Goal: Information Seeking & Learning: Learn about a topic

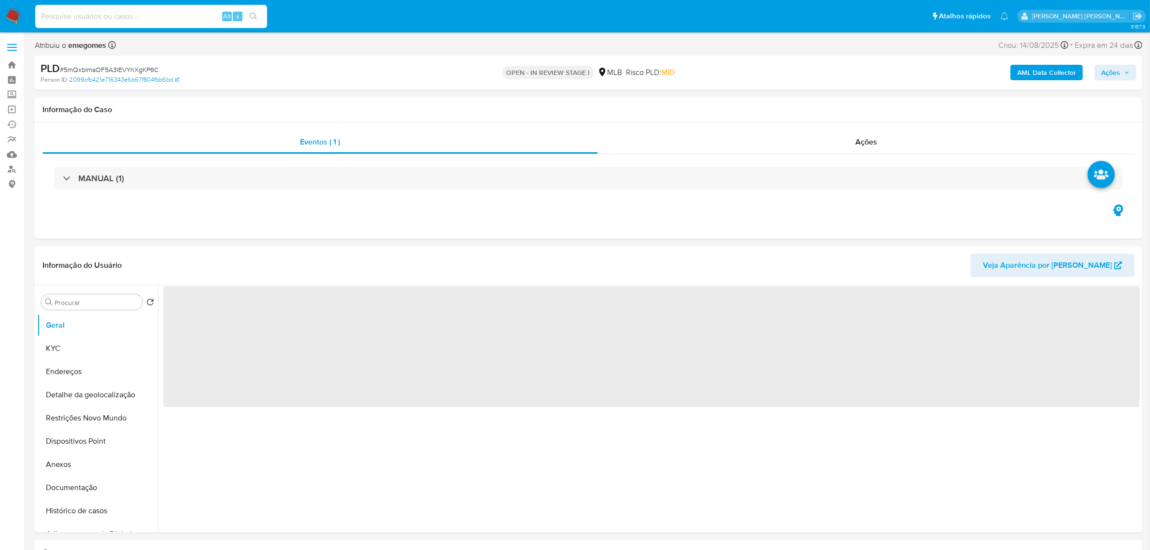
click at [155, 21] on input at bounding box center [151, 16] width 232 height 13
paste input "pauPITlbY5YrAuuqxtnqqdCc"
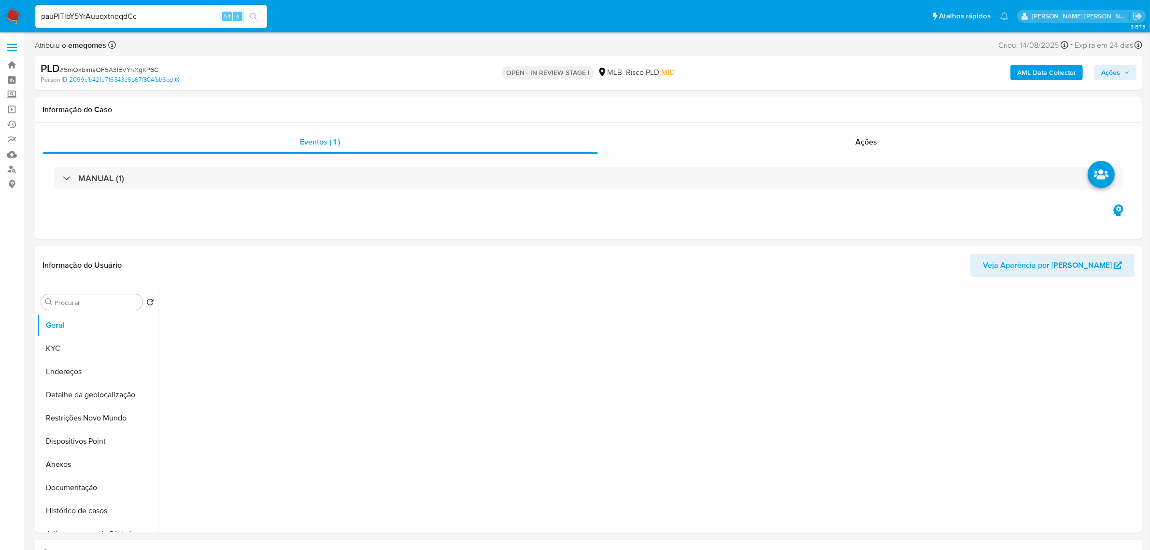
type input "pauPITlbY5YrAuuqxtnqqdCc"
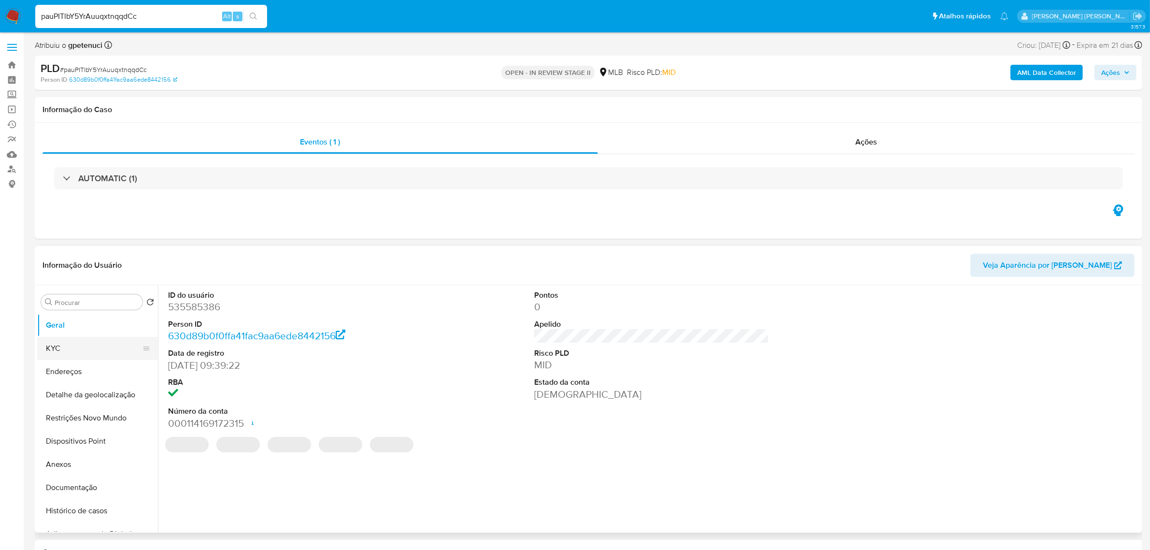
select select "10"
drag, startPoint x: 85, startPoint y: 345, endPoint x: 34, endPoint y: 254, distance: 104.7
click at [85, 345] on button "KYC" at bounding box center [97, 348] width 121 height 23
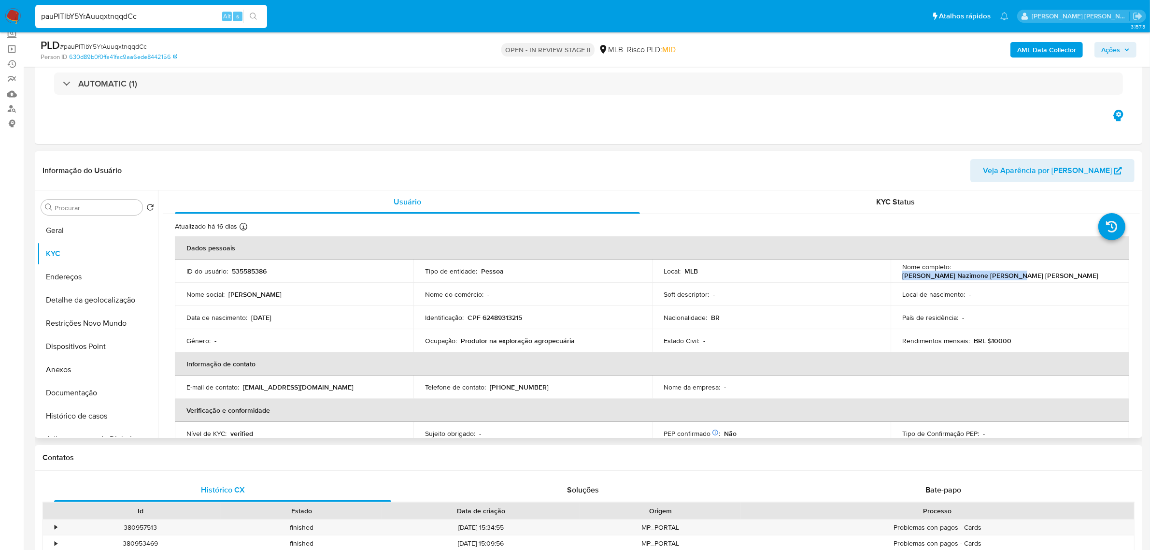
drag, startPoint x: 1071, startPoint y: 268, endPoint x: 954, endPoint y: 273, distance: 117.5
click at [954, 273] on div "Nome completo : Shirley Nazimone de Souza Mendes" at bounding box center [1009, 270] width 215 height 17
copy p "Shirley Nazimone de Souza Mendes"
drag, startPoint x: 527, startPoint y: 319, endPoint x: 482, endPoint y: 320, distance: 44.9
click at [482, 320] on div "Identificação : CPF 62489313215" at bounding box center [532, 317] width 215 height 9
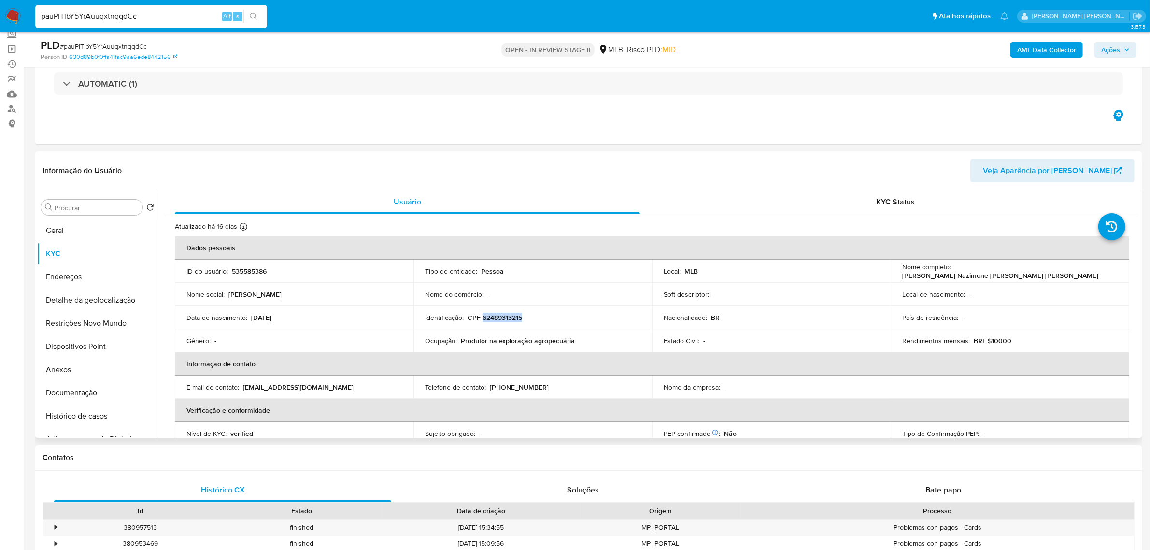
copy p "62489313215"
click at [81, 208] on input "Procurar" at bounding box center [97, 207] width 84 height 9
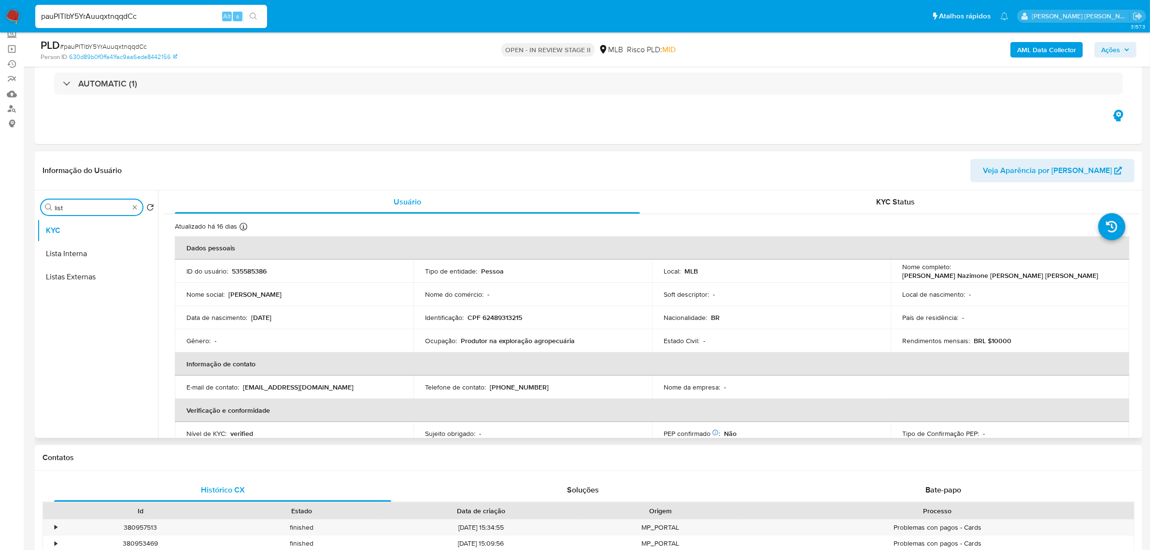
type input "lista"
drag, startPoint x: 81, startPoint y: 211, endPoint x: 39, endPoint y: 204, distance: 42.6
click at [39, 204] on div "Procurar lista Retornar ao pedido padrão KYC Lista Interna Listas Externas" at bounding box center [97, 315] width 121 height 246
click at [87, 208] on input "Procurar" at bounding box center [97, 207] width 84 height 9
type input "lista"
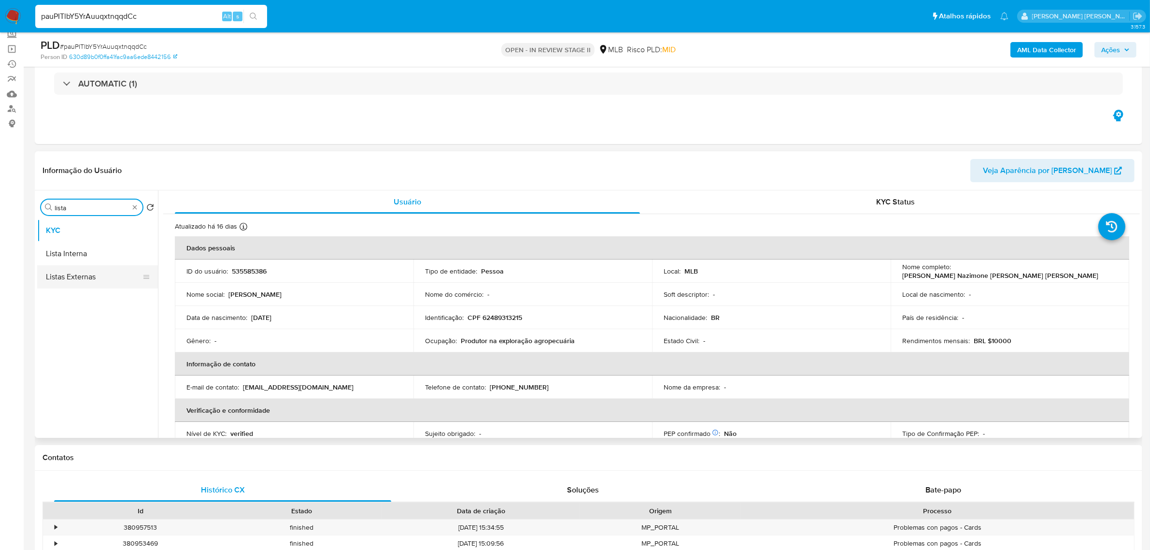
click at [93, 280] on button "Listas Externas" at bounding box center [93, 276] width 113 height 23
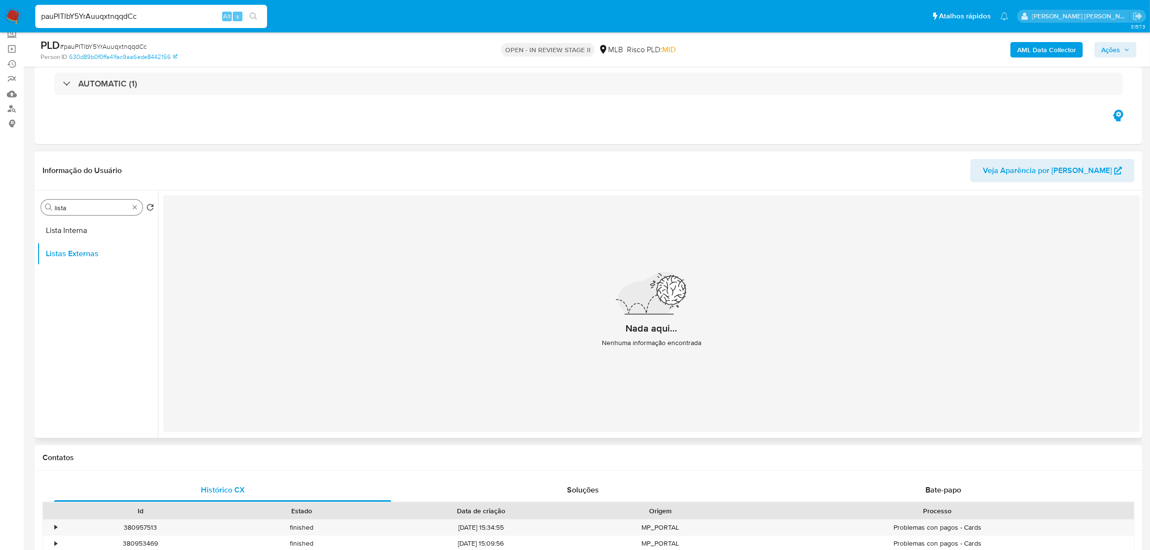
click at [139, 211] on div "Procurar lista" at bounding box center [91, 207] width 101 height 15
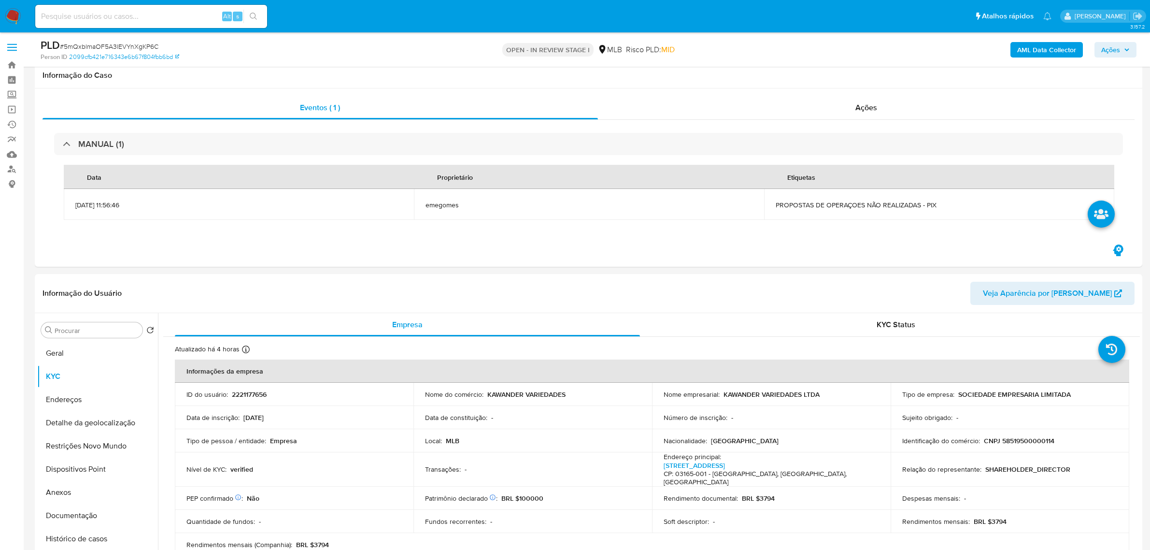
select select "10"
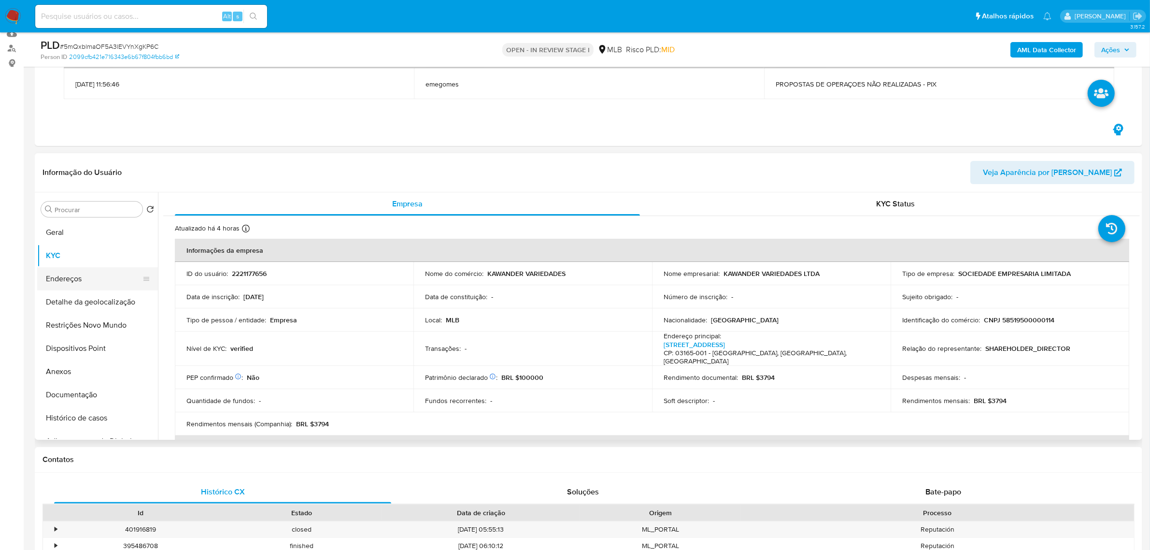
click at [86, 275] on button "Endereços" at bounding box center [93, 278] width 113 height 23
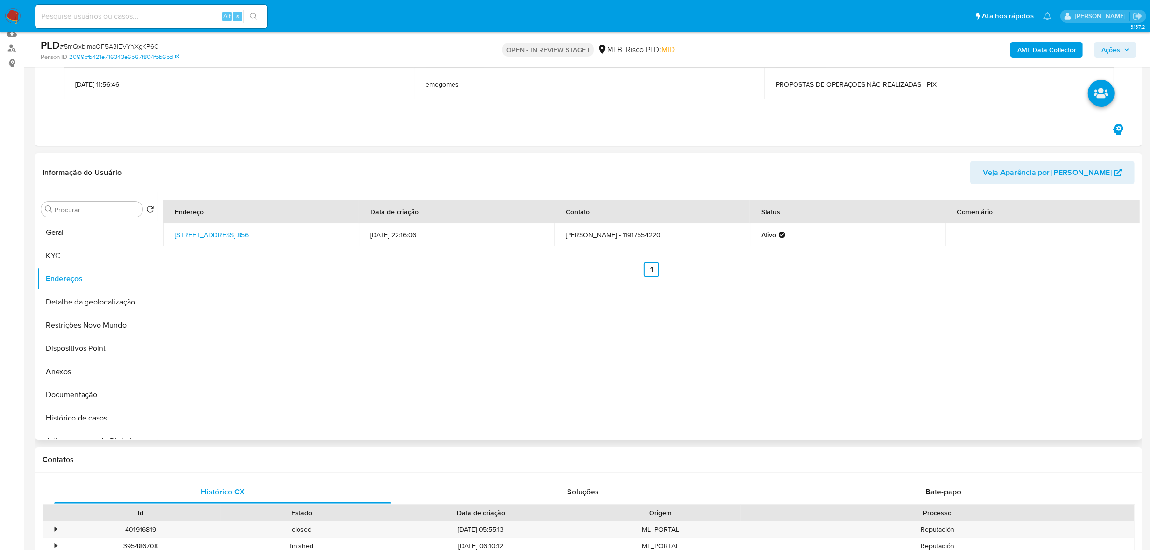
click at [349, 308] on div "Endereço Data de criação Contato Status Comentário Rua Dos Campineiros 856, São…" at bounding box center [649, 315] width 982 height 247
click at [100, 303] on button "Detalhe da geolocalização" at bounding box center [93, 301] width 113 height 23
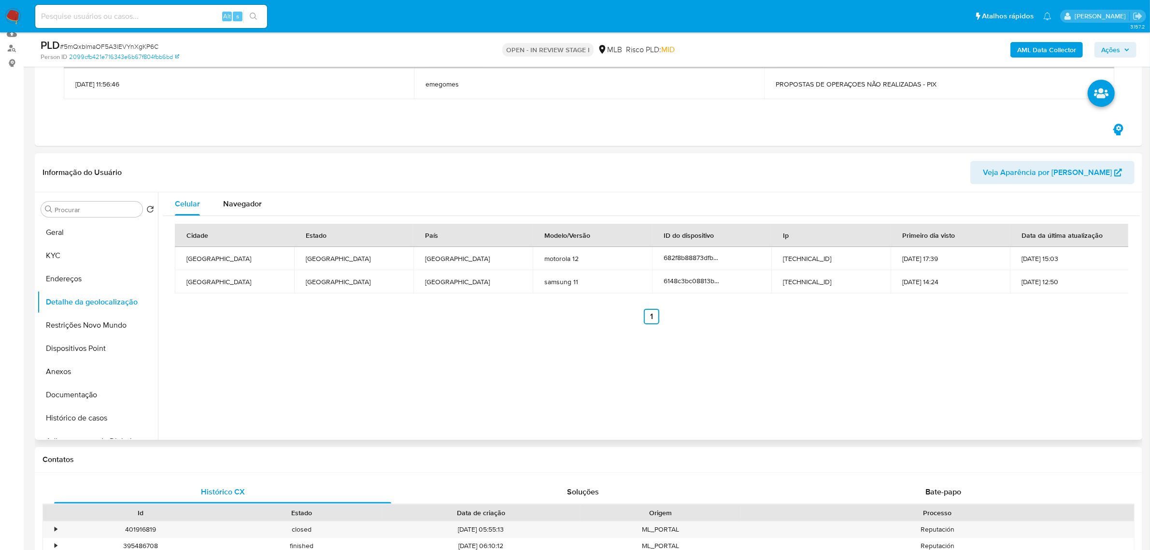
click at [401, 168] on header "Informação do Usuário Veja Aparência por Pessoa" at bounding box center [589, 172] width 1092 height 23
click at [72, 323] on button "Restrições Novo Mundo" at bounding box center [93, 325] width 113 height 23
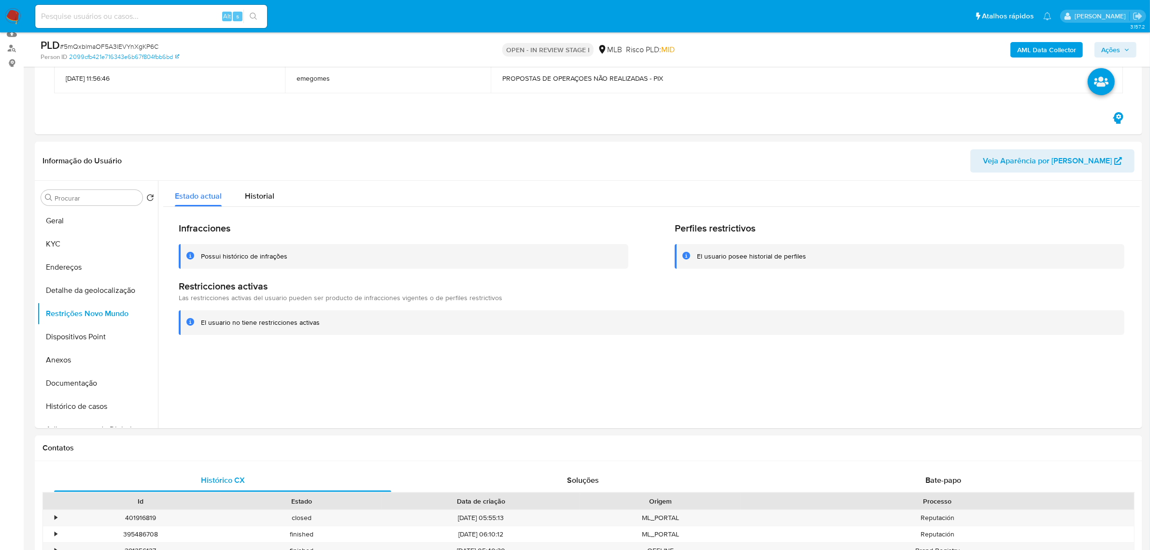
click at [97, 339] on button "Dispositivos Point" at bounding box center [93, 336] width 113 height 23
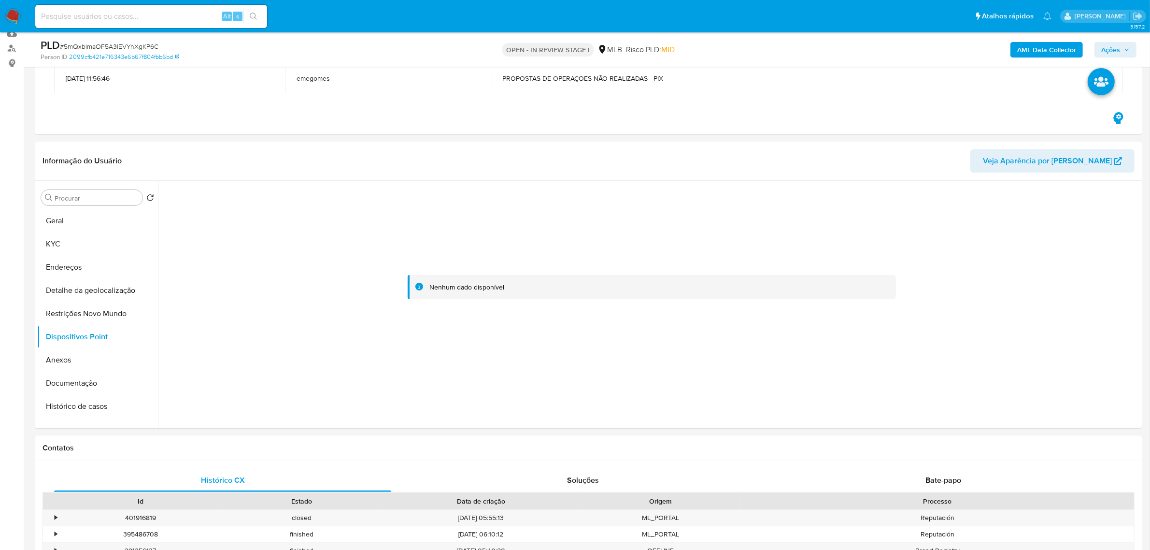
click at [76, 383] on button "Documentação" at bounding box center [93, 382] width 113 height 23
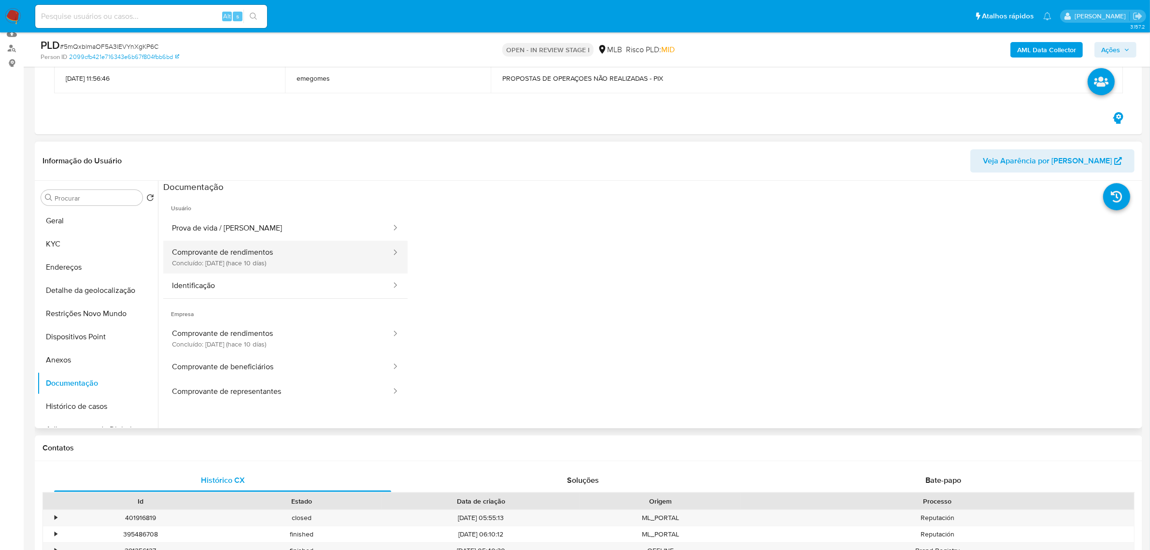
click at [278, 259] on button "Comprovante de rendimentos Concluído: 25/08/2025 (hace 10 días)" at bounding box center [277, 257] width 229 height 33
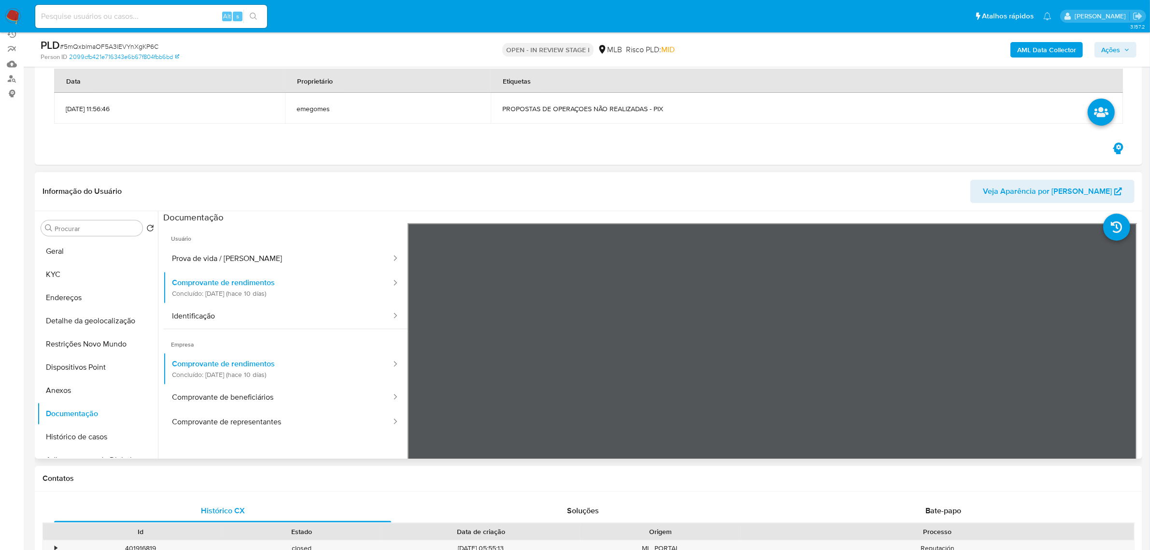
scroll to position [121, 0]
